Goal: Task Accomplishment & Management: Manage account settings

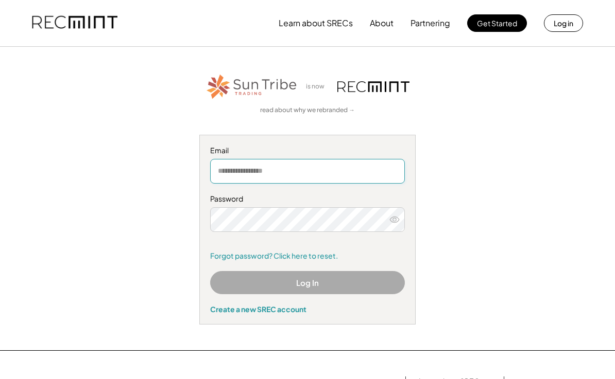
type input "**********"
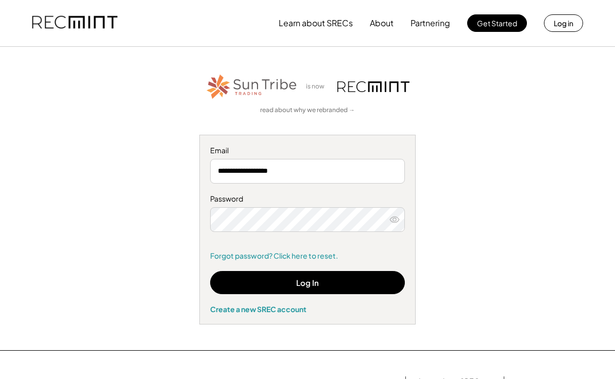
click at [287, 285] on button "Log In" at bounding box center [307, 282] width 195 height 23
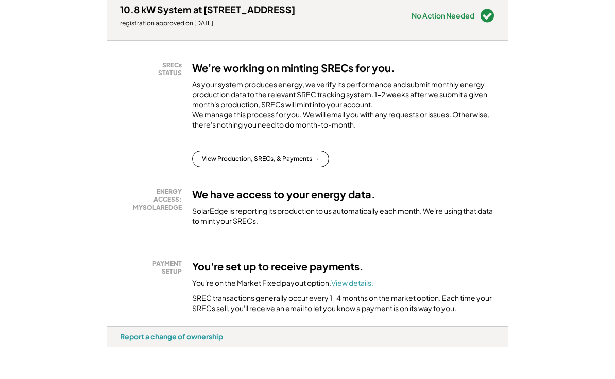
scroll to position [190, 0]
click at [348, 278] on font "View details." at bounding box center [352, 282] width 42 height 9
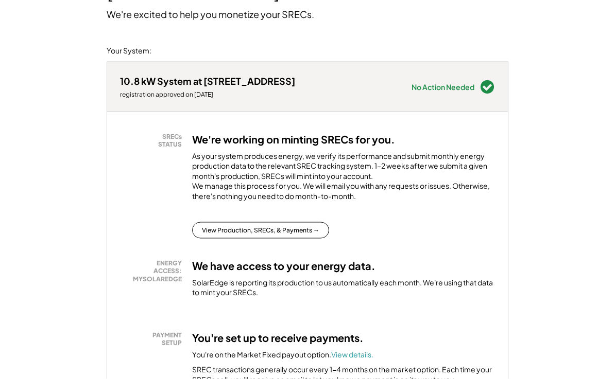
scroll to position [0, 0]
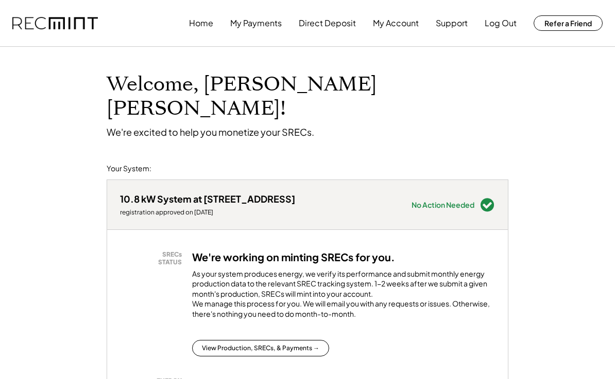
click at [197, 25] on button "Home" at bounding box center [201, 23] width 24 height 21
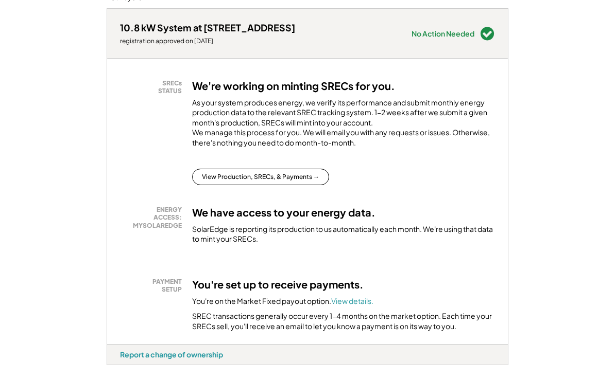
scroll to position [201, 0]
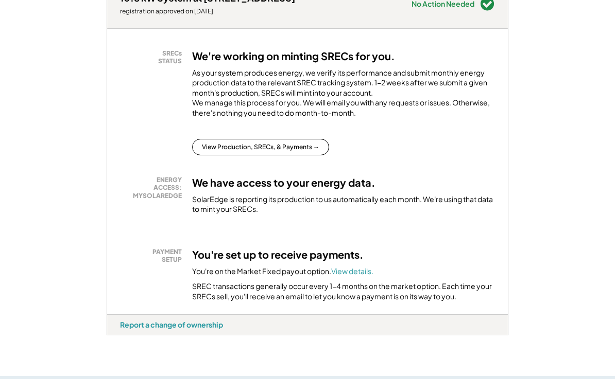
click at [181, 320] on div "Report a change of ownership" at bounding box center [171, 324] width 103 height 9
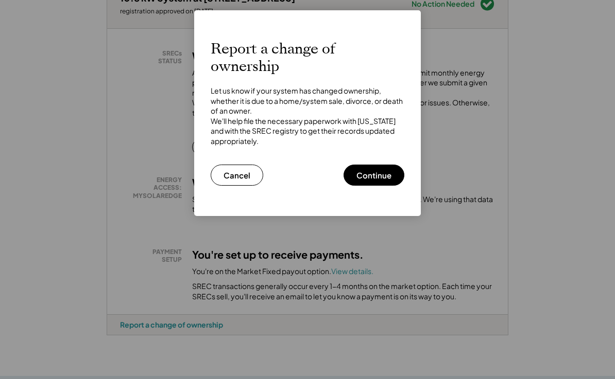
click at [376, 178] on button "Continue" at bounding box center [373, 175] width 61 height 21
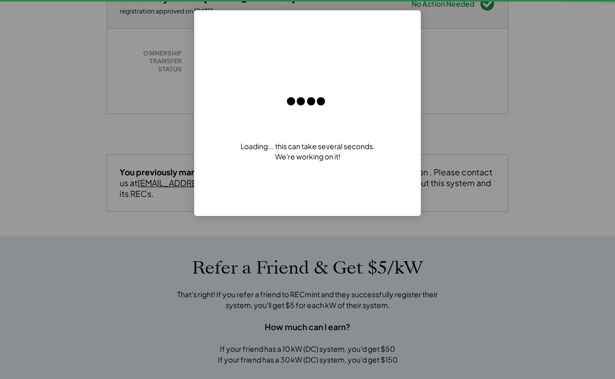
scroll to position [230, 0]
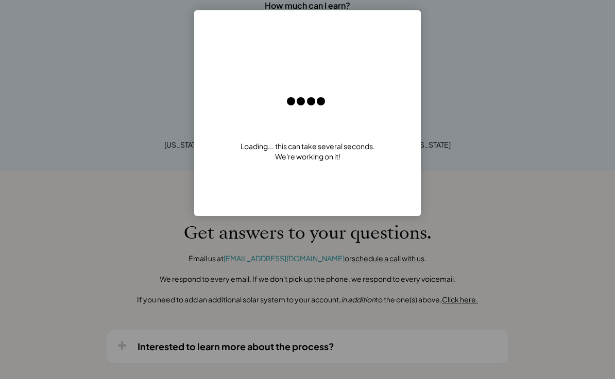
click at [184, 321] on div at bounding box center [307, 189] width 615 height 379
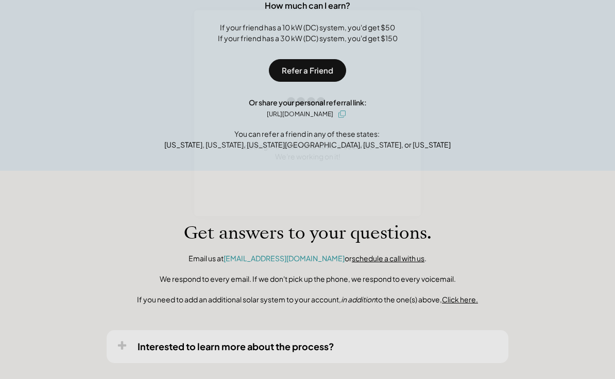
click at [189, 331] on div "Interested to learn more about the process?" at bounding box center [308, 347] width 402 height 32
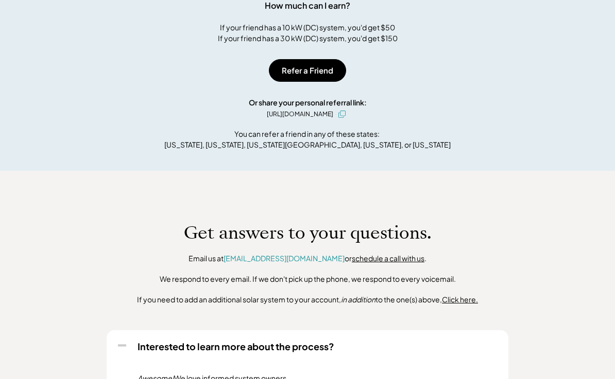
click at [191, 331] on div "Interested to learn more about the process?" at bounding box center [308, 347] width 402 height 32
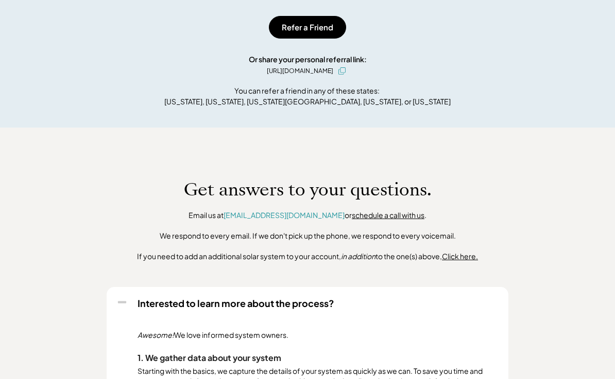
scroll to position [0, 0]
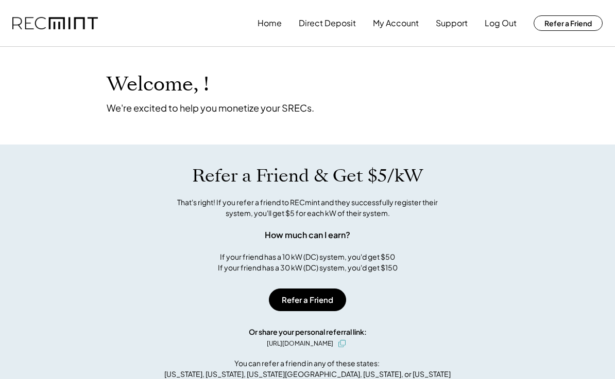
click at [500, 22] on button "Log Out" at bounding box center [500, 23] width 32 height 21
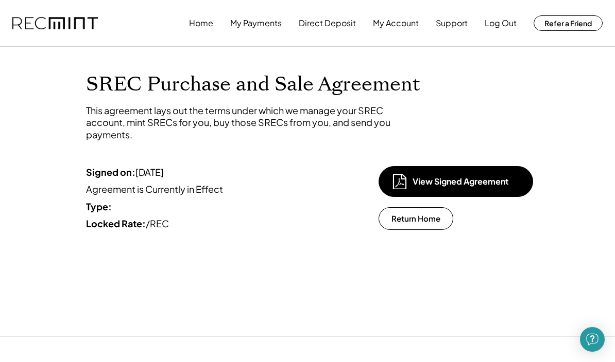
click at [479, 181] on div "View Signed Agreement" at bounding box center [463, 181] width 103 height 11
click at [504, 25] on button "Log Out" at bounding box center [500, 23] width 32 height 21
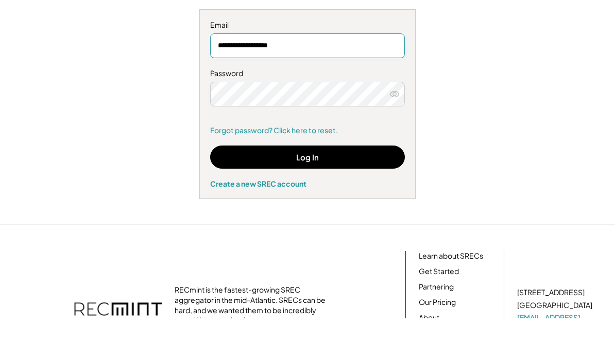
scroll to position [44, 0]
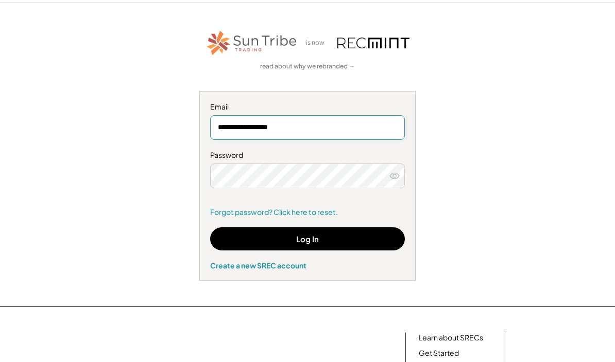
click at [266, 244] on button "Log In" at bounding box center [307, 239] width 195 height 23
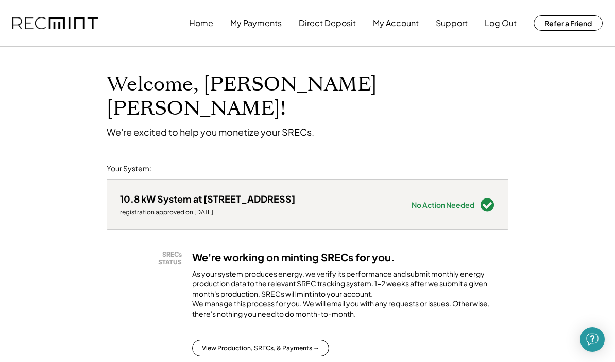
click at [409, 25] on button "My Account" at bounding box center [396, 23] width 46 height 21
click at [399, 28] on button "My Account" at bounding box center [396, 23] width 46 height 21
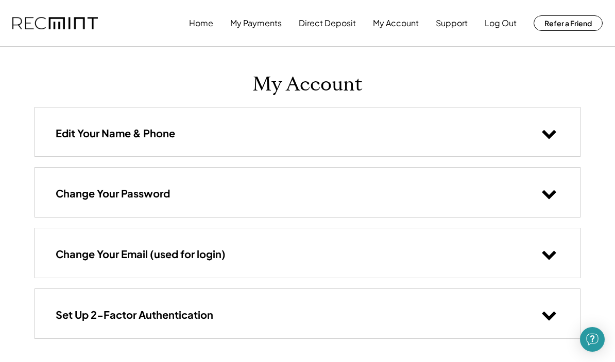
click at [262, 25] on button "My Payments" at bounding box center [255, 23] width 51 height 21
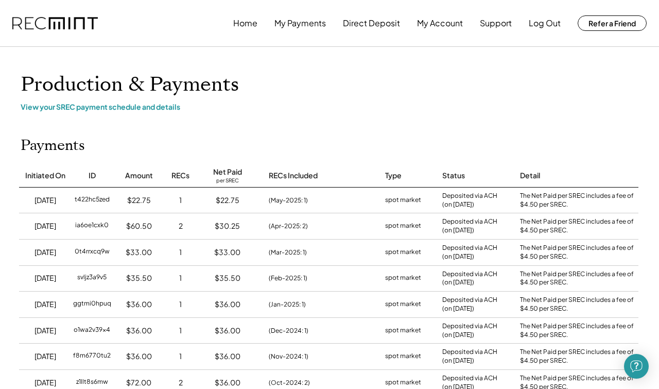
scroll to position [0, 2]
click at [538, 27] on button "Log Out" at bounding box center [545, 23] width 32 height 21
